Goal: Information Seeking & Learning: Learn about a topic

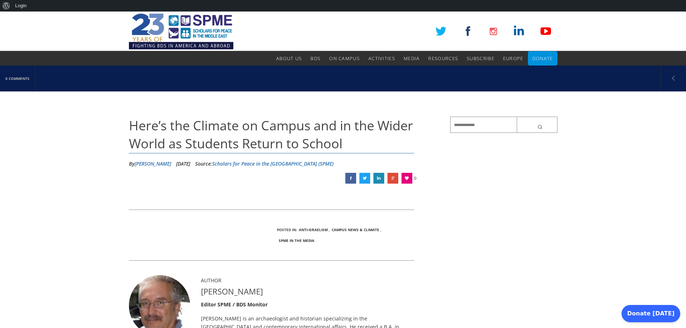
click at [225, 127] on span "Here’s the Climate on Campus and in the Wider World as Students Return to School" at bounding box center [271, 135] width 284 height 36
click at [219, 141] on span "Here’s the Climate on Campus and in the Wider World as Students Return to School" at bounding box center [271, 135] width 284 height 36
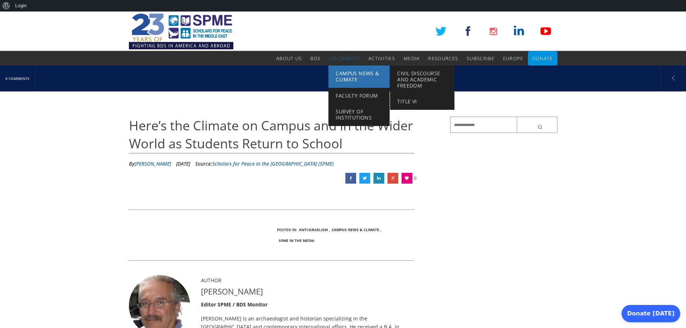
click at [347, 74] on span "Campus News & Climate" at bounding box center [356, 76] width 43 height 13
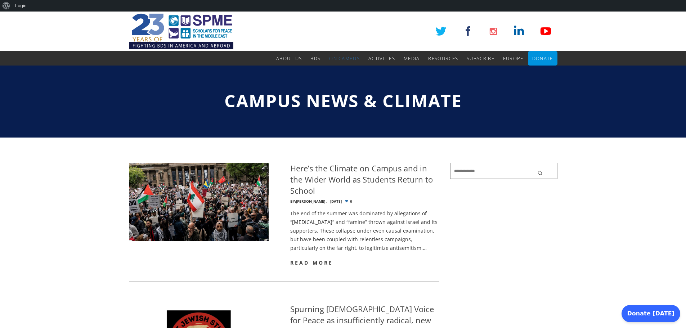
click at [321, 262] on span "read more" at bounding box center [311, 262] width 43 height 7
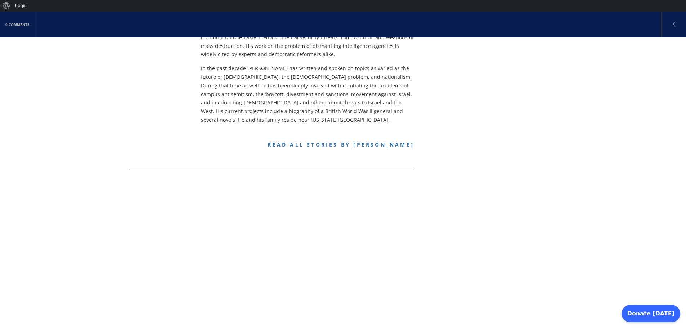
scroll to position [412, 0]
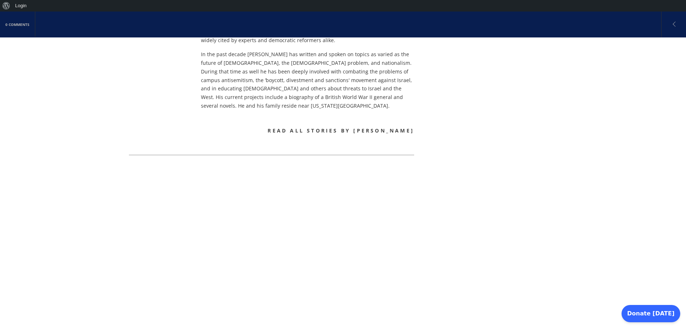
click at [351, 127] on link "Read all stories by Alex Joffe" at bounding box center [340, 130] width 146 height 7
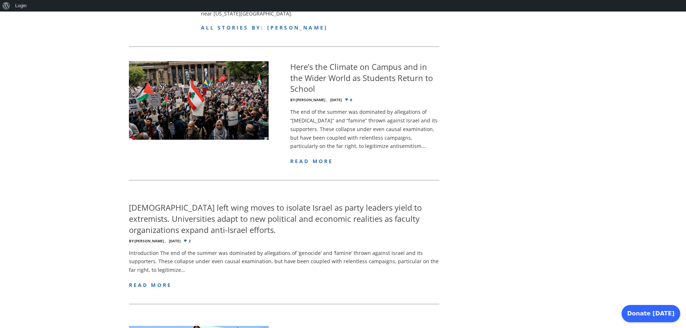
scroll to position [328, 0]
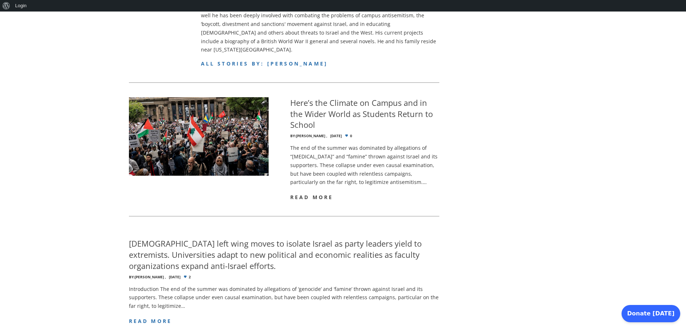
click at [327, 194] on span "read more" at bounding box center [311, 197] width 43 height 7
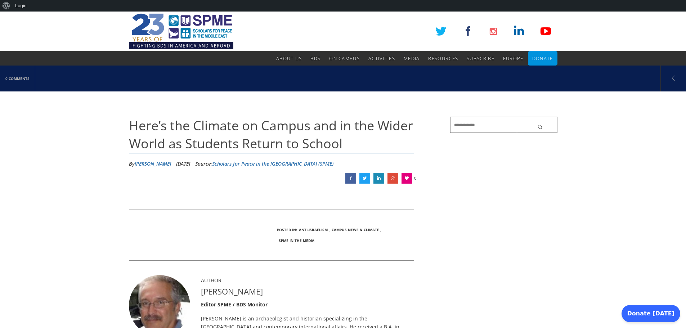
click at [231, 130] on span "Here’s the Climate on Campus and in the Wider World as Students Return to School" at bounding box center [271, 135] width 284 height 36
click at [225, 143] on span "Here’s the Climate on Campus and in the Wider World as Students Return to School" at bounding box center [271, 135] width 284 height 36
click at [330, 162] on link "Scholars for Peace in the [GEOGRAPHIC_DATA] (SPME)" at bounding box center [272, 163] width 121 height 7
